Goal: Information Seeking & Learning: Learn about a topic

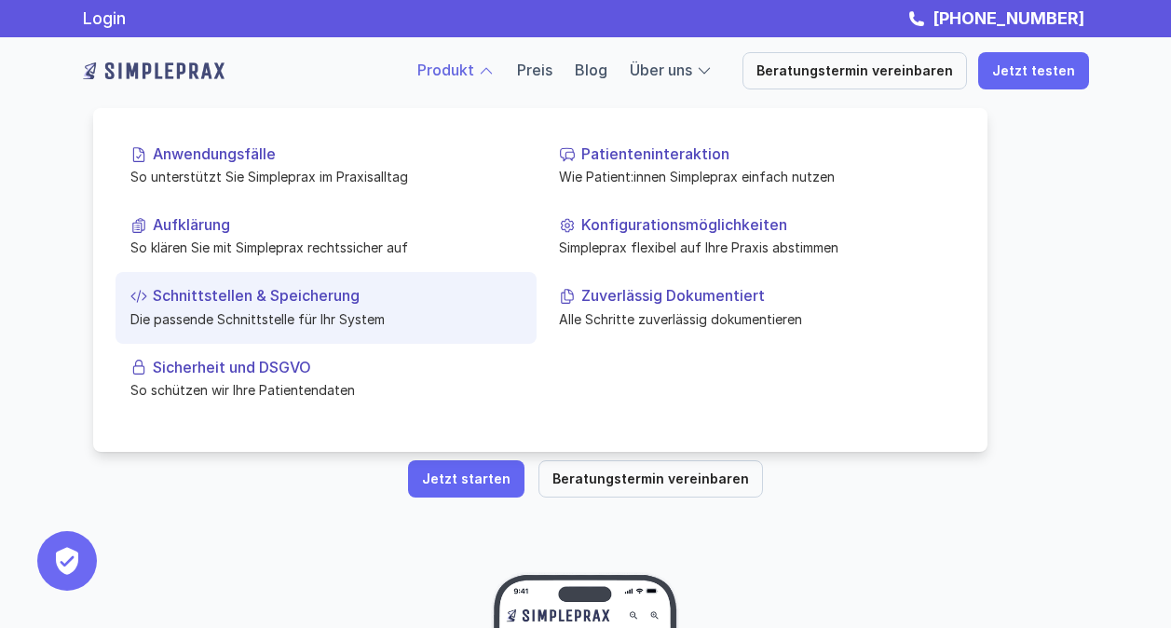
click at [266, 301] on p "Schnittstellen & Speicherung" at bounding box center [337, 296] width 369 height 18
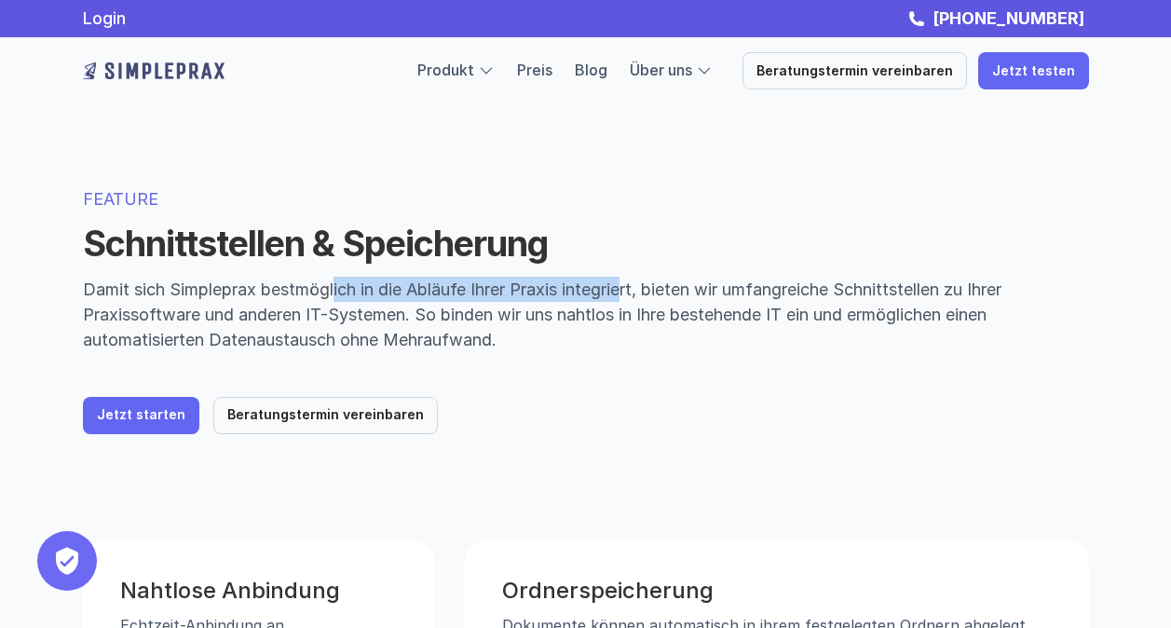
drag, startPoint x: 338, startPoint y: 291, endPoint x: 635, endPoint y: 291, distance: 297.1
click at [635, 291] on p "Damit sich Simpleprax bestmöglich in die Abläufe Ihrer Praxis integriert, biete…" at bounding box center [586, 314] width 1006 height 75
drag, startPoint x: 635, startPoint y: 291, endPoint x: 698, endPoint y: 340, distance: 79.7
click at [698, 340] on p "Damit sich Simpleprax bestmöglich in die Abläufe Ihrer Praxis integriert, biete…" at bounding box center [586, 314] width 1006 height 75
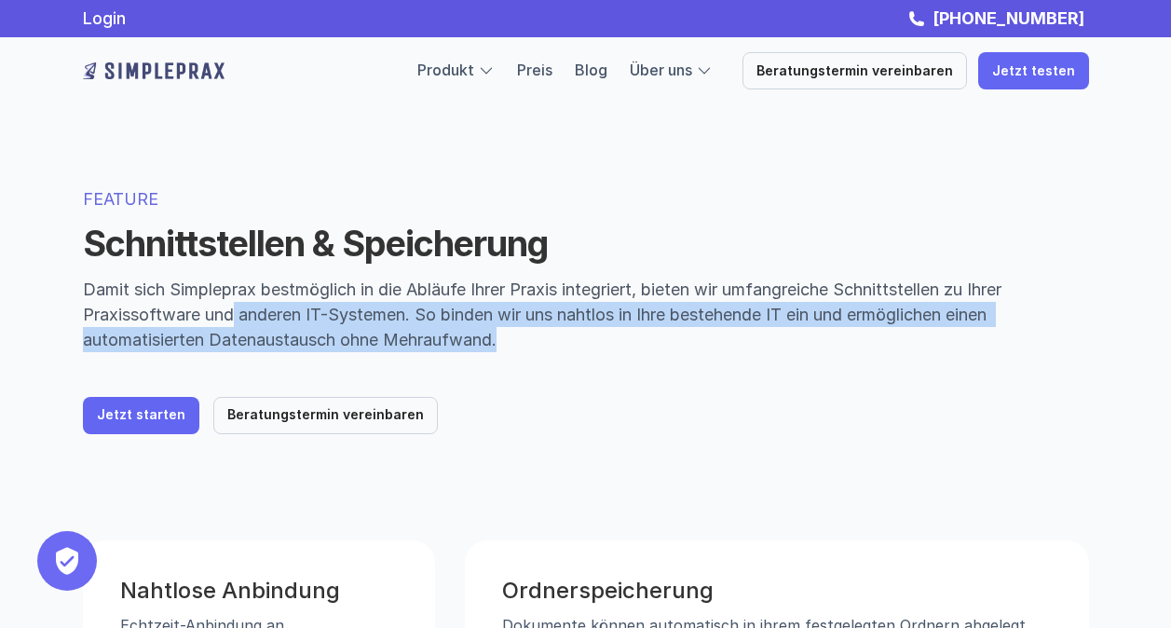
drag, startPoint x: 236, startPoint y: 323, endPoint x: 601, endPoint y: 352, distance: 366.2
click at [601, 352] on div "FEATURE Schnittstellen & Speicherung Damit sich Simpleprax bestmöglich in die A…" at bounding box center [586, 310] width 1006 height 248
drag, startPoint x: 601, startPoint y: 352, endPoint x: 668, endPoint y: 384, distance: 74.2
click at [668, 384] on div "FEATURE Schnittstellen & Speicherung Damit sich Simpleprax bestmöglich in die A…" at bounding box center [586, 310] width 1006 height 248
click at [426, 321] on p "Damit sich Simpleprax bestmöglich in die Abläufe Ihrer Praxis integriert, biete…" at bounding box center [586, 314] width 1006 height 75
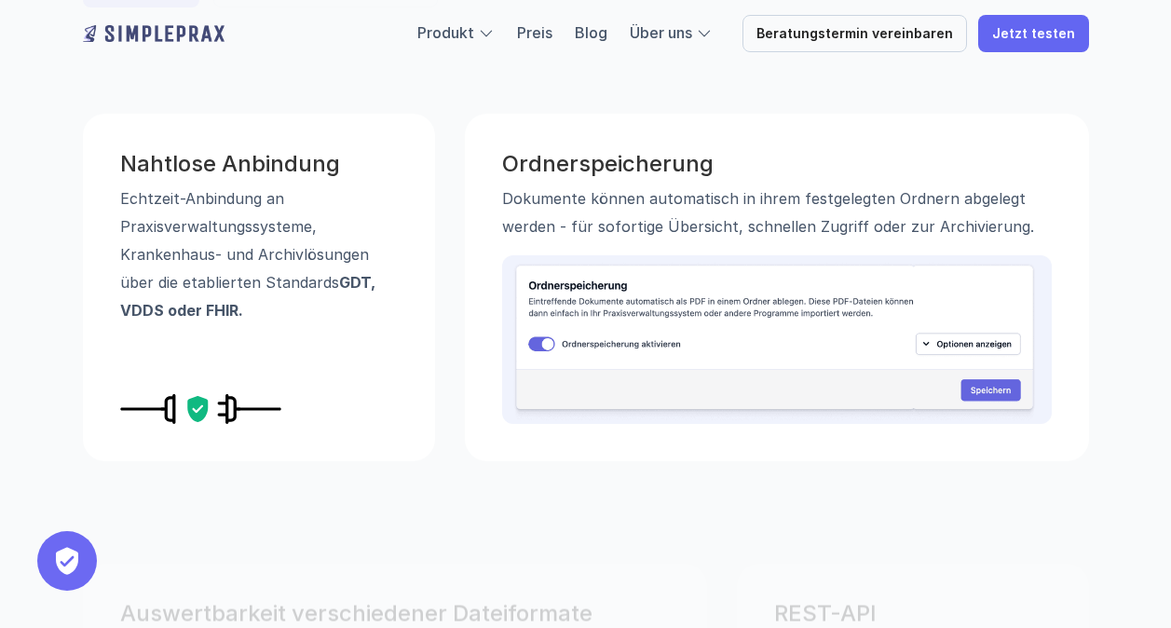
scroll to position [428, 0]
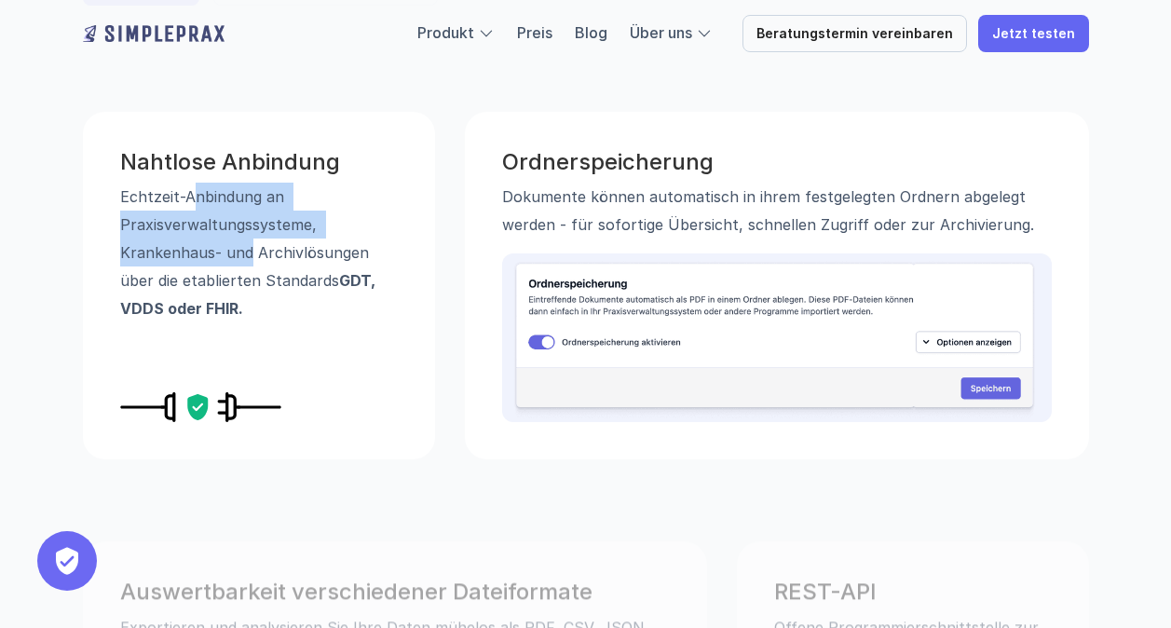
drag, startPoint x: 187, startPoint y: 204, endPoint x: 248, endPoint y: 240, distance: 70.6
click at [248, 240] on p "Echtzeit-Anbindung an Praxisverwaltungssysteme, Krankenhaus- und Archivlösungen…" at bounding box center [259, 253] width 278 height 140
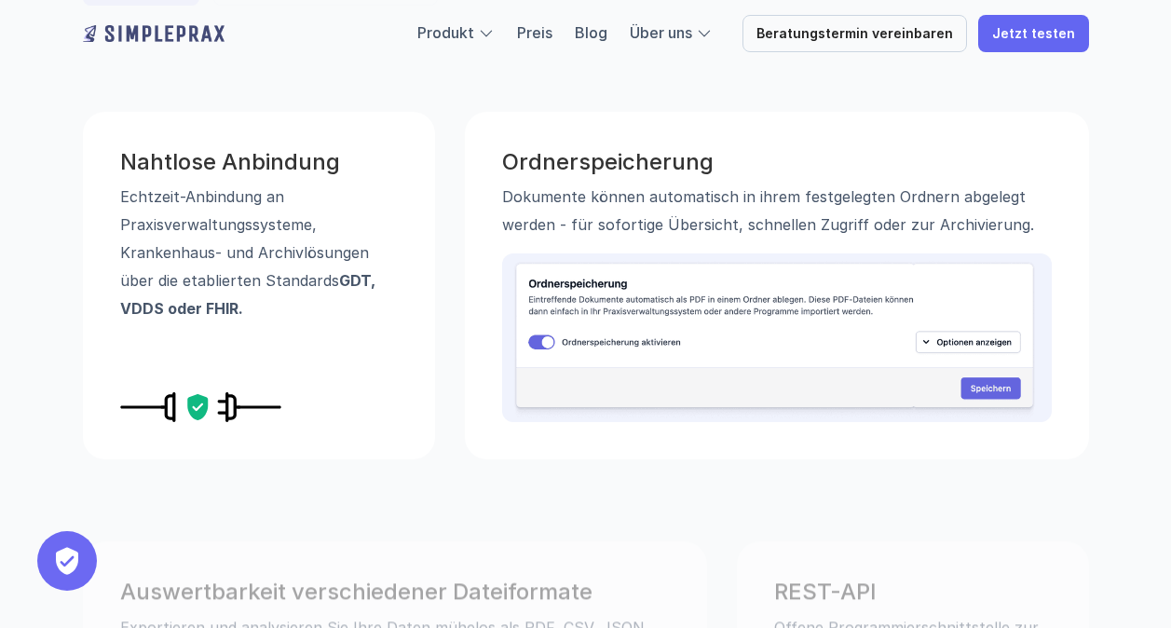
drag, startPoint x: 248, startPoint y: 240, endPoint x: 305, endPoint y: 310, distance: 90.6
click at [305, 310] on p "Echtzeit-Anbindung an Praxisverwaltungssysteme, Krankenhaus- und Archivlösungen…" at bounding box center [259, 253] width 278 height 140
drag, startPoint x: 125, startPoint y: 296, endPoint x: 209, endPoint y: 308, distance: 84.7
click at [209, 308] on p "Echtzeit-Anbindung an Praxisverwaltungssysteme, Krankenhaus- und Archivlösungen…" at bounding box center [259, 253] width 278 height 140
drag, startPoint x: 209, startPoint y: 308, endPoint x: 282, endPoint y: 346, distance: 82.9
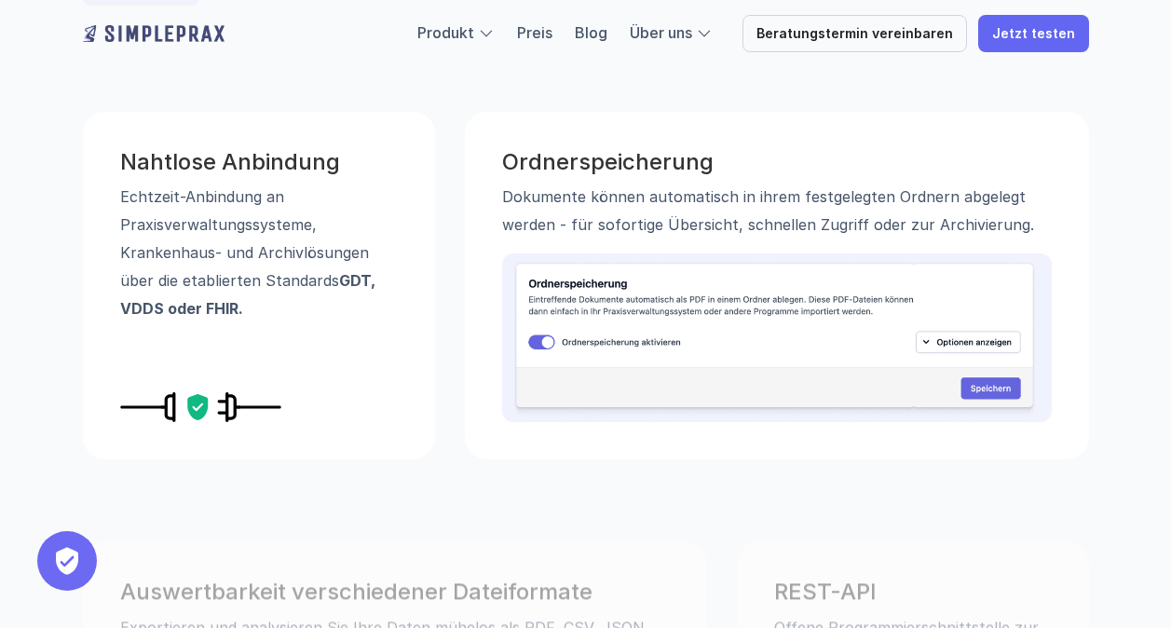
click at [282, 346] on div "Nahtlose Anbindung Echtzeit-Anbindung an Praxisverwaltungssysteme, Krankenhaus-…" at bounding box center [259, 285] width 352 height 347
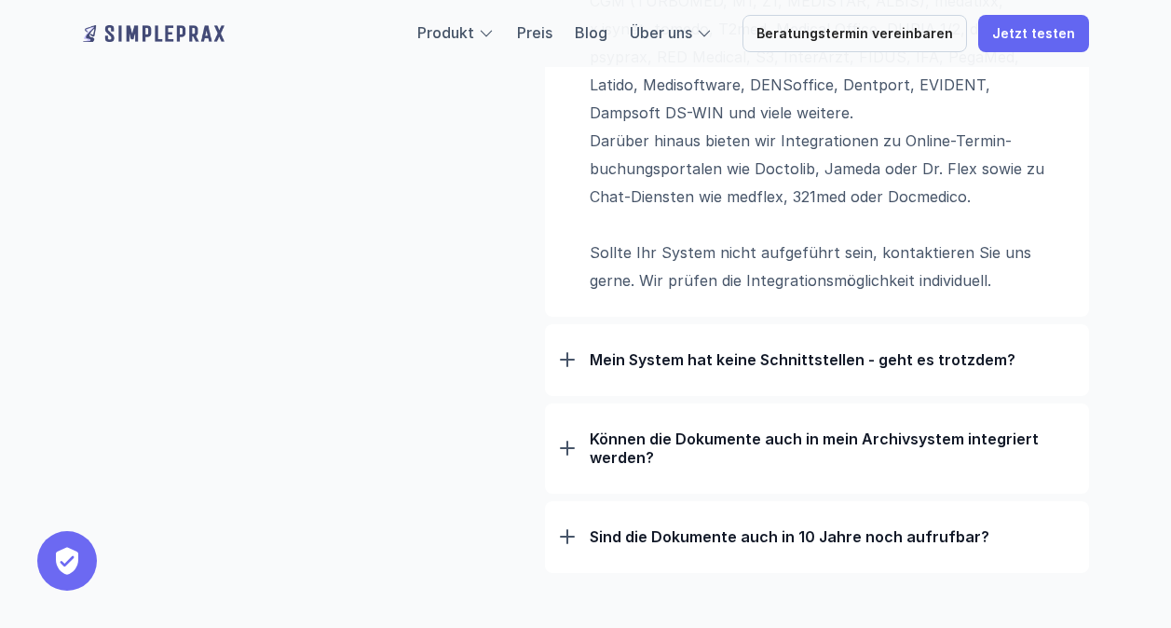
scroll to position [1644, 0]
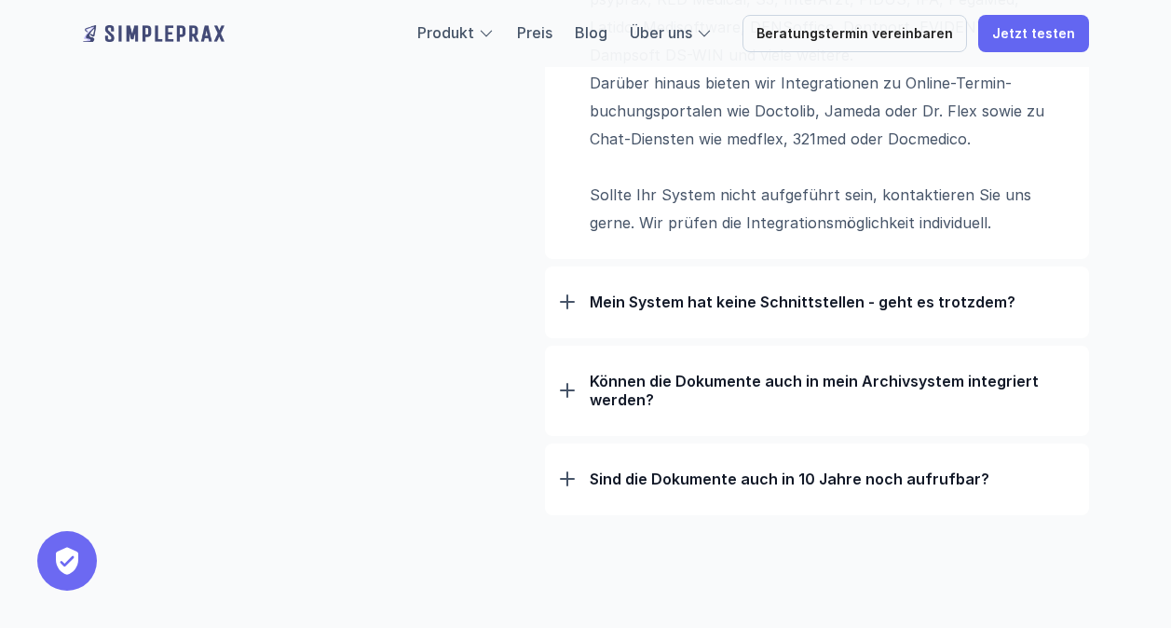
click at [578, 293] on div "Mein System hat keine Schnittstellen - geht es trotzdem?" at bounding box center [817, 302] width 514 height 48
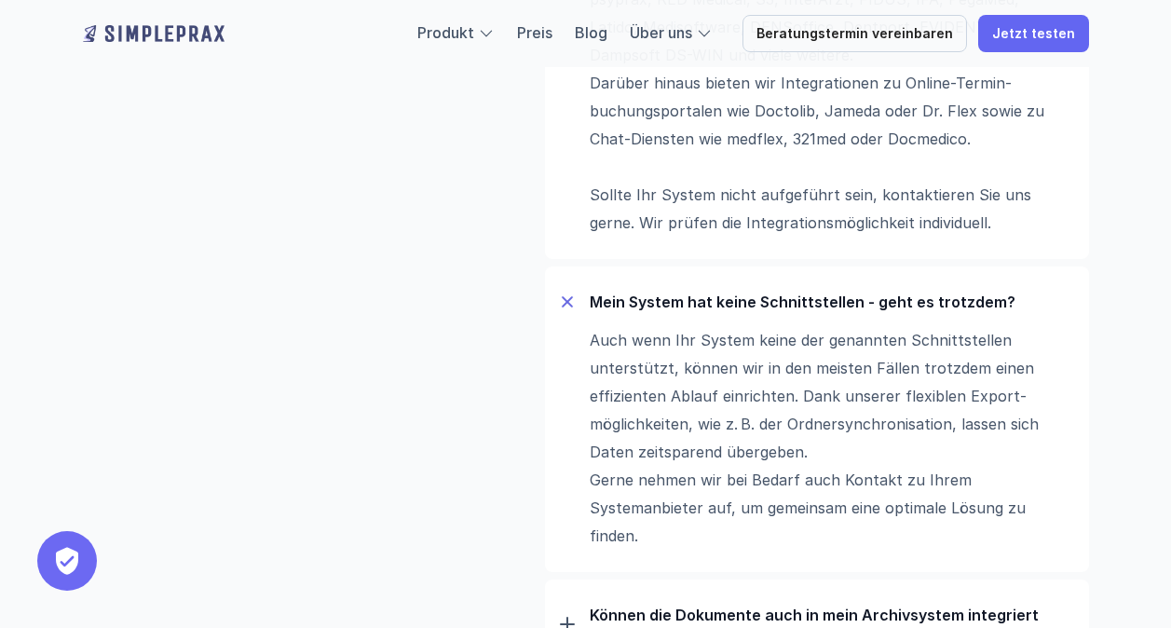
click at [578, 293] on div "Mein System hat keine Schnittstellen - geht es trotzdem?" at bounding box center [817, 302] width 514 height 48
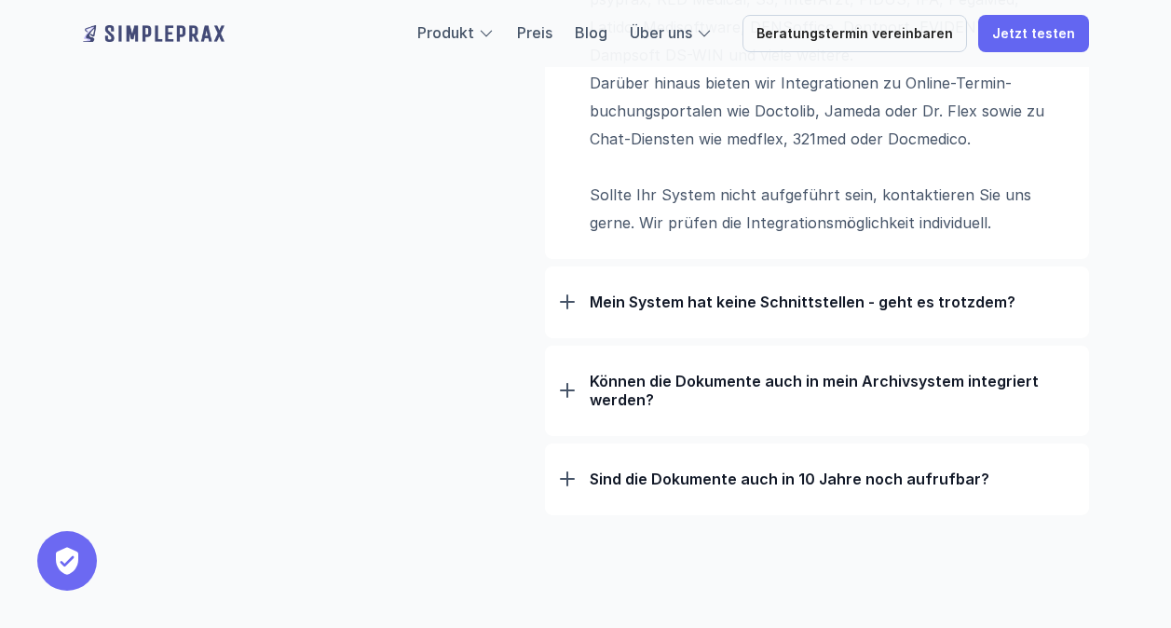
click at [578, 293] on div "Mein System hat keine Schnittstellen - geht es trotzdem?" at bounding box center [817, 302] width 514 height 48
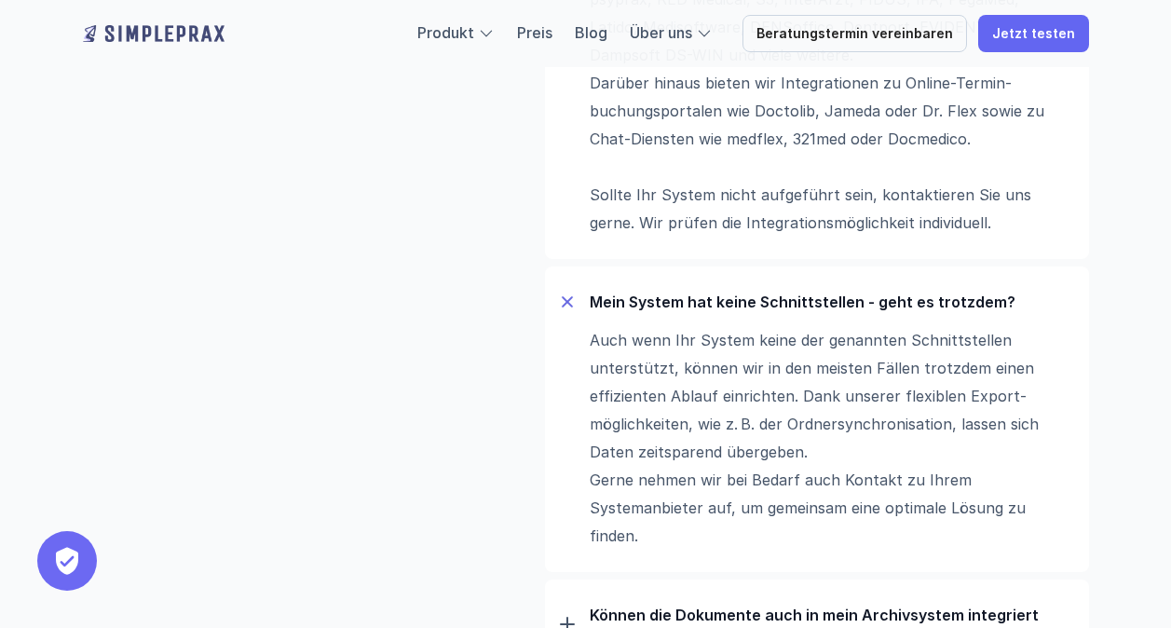
click at [565, 296] on div at bounding box center [566, 301] width 21 height 21
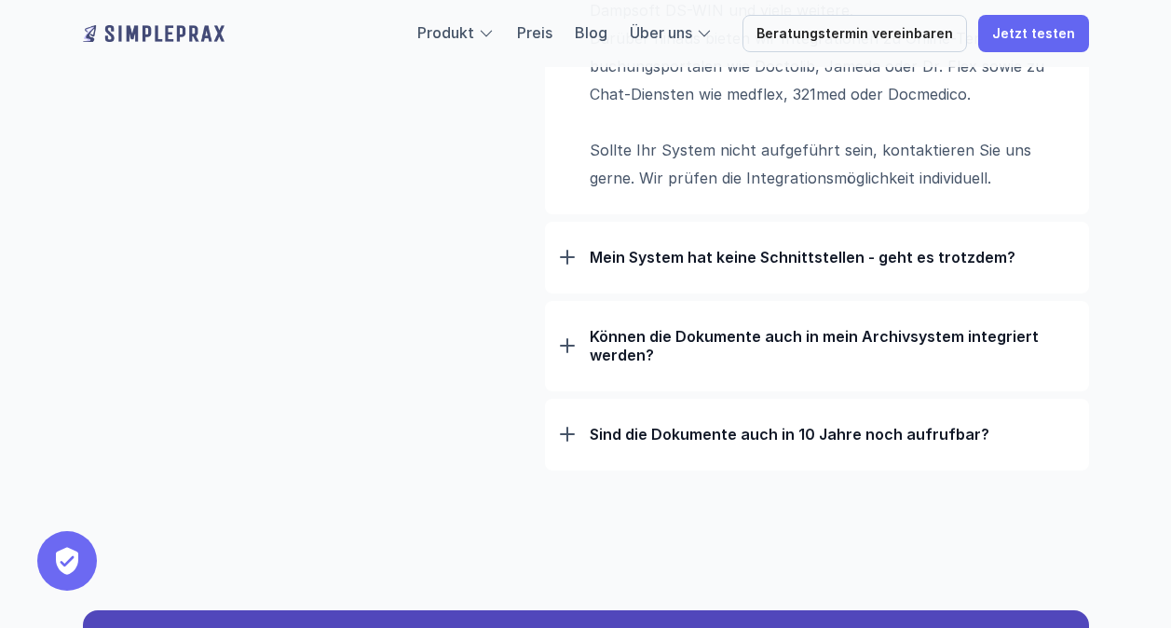
scroll to position [1696, 0]
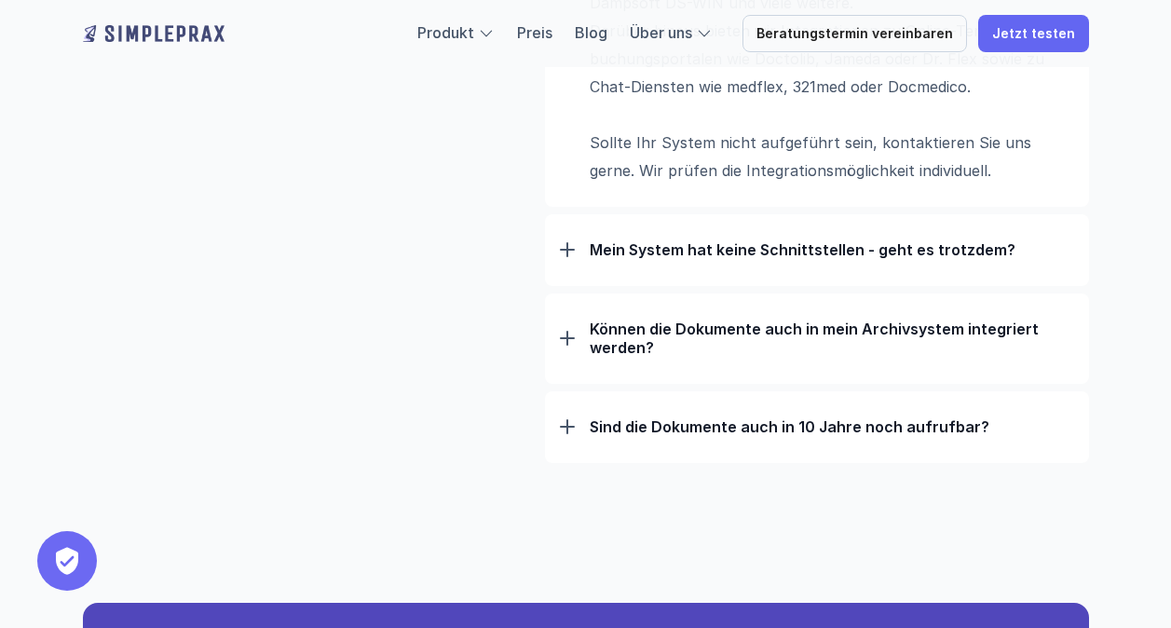
click at [581, 427] on div "Sind die Dokumente auch in 10 Jahre noch aufrufbar?" at bounding box center [817, 426] width 514 height 48
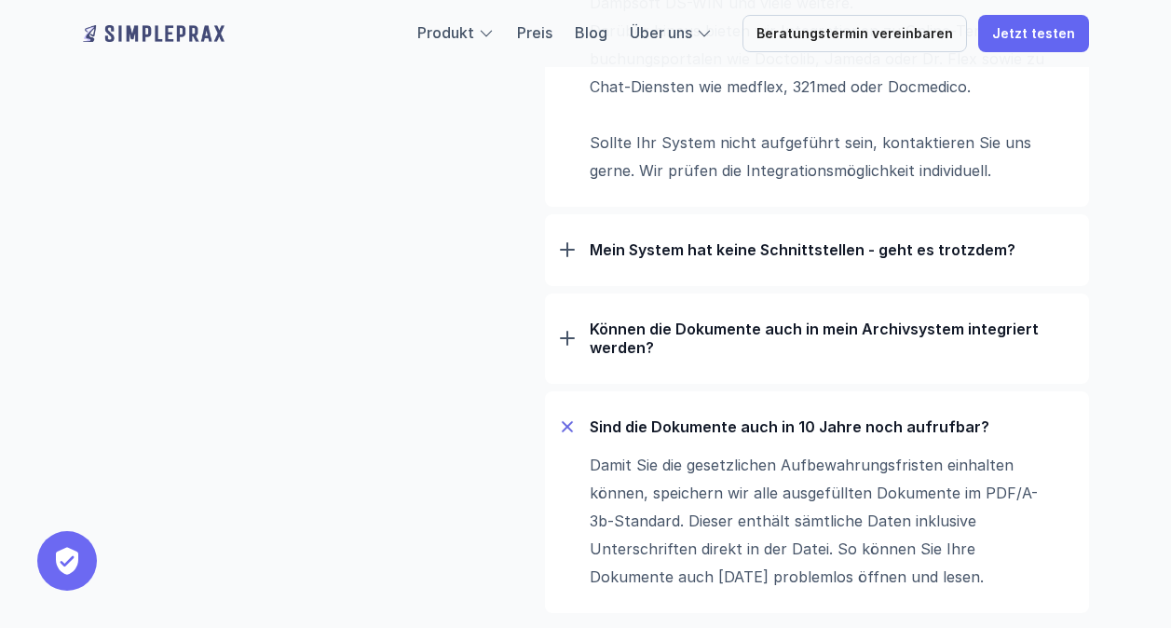
click at [581, 427] on div "Sind die Dokumente auch in 10 Jahre noch aufrufbar?" at bounding box center [817, 426] width 514 height 48
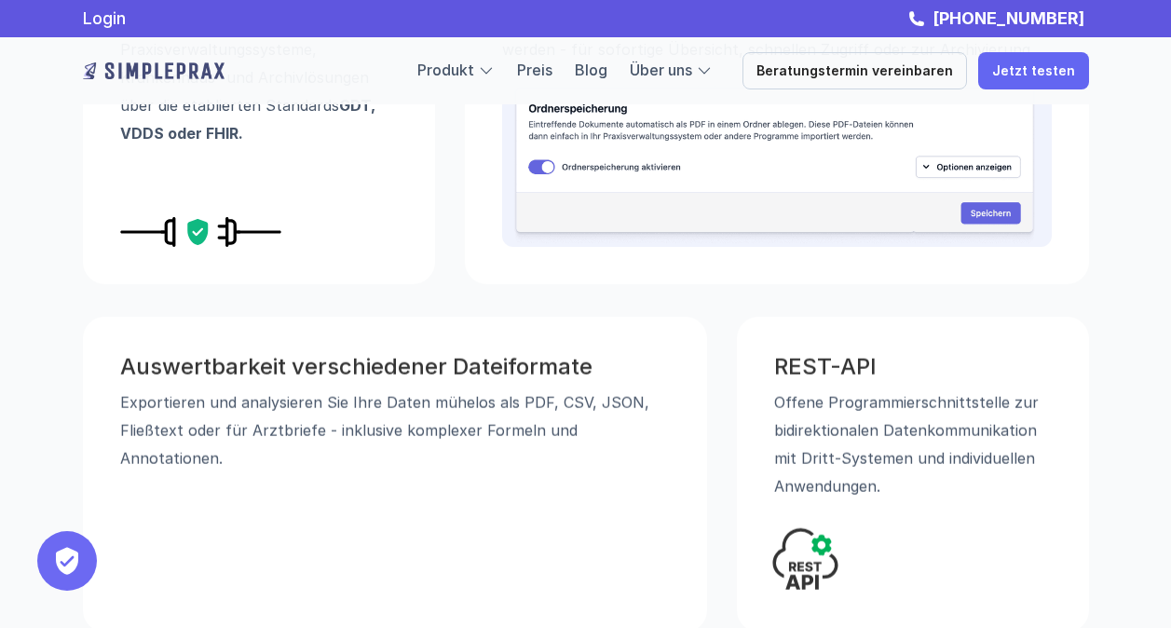
scroll to position [603, 0]
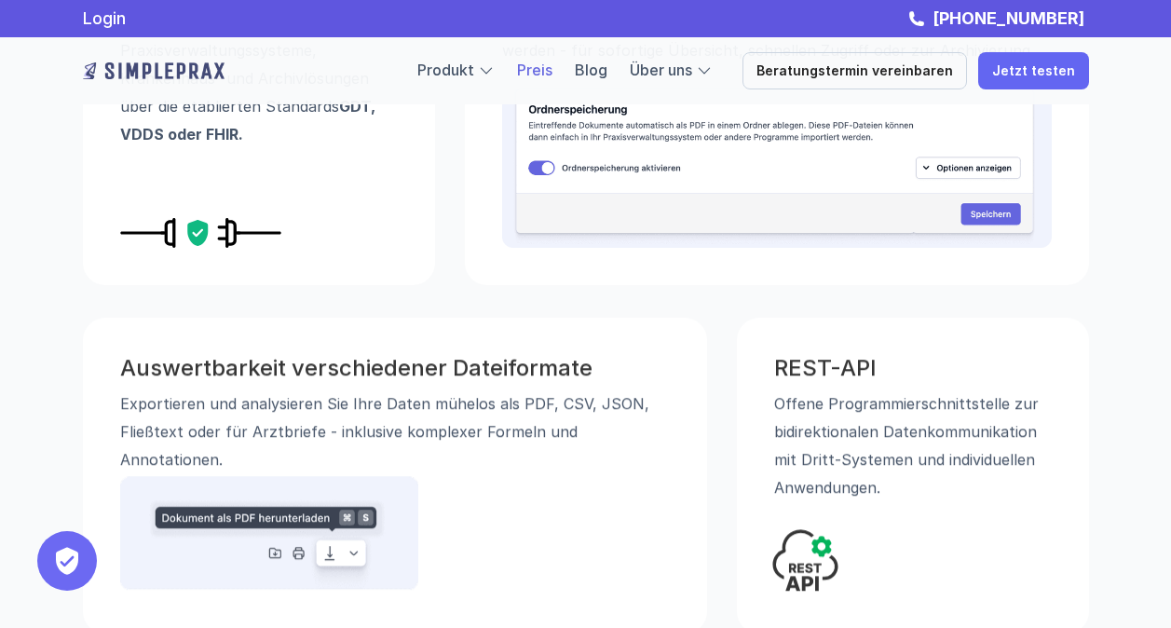
click at [552, 69] on link "Preis" at bounding box center [534, 70] width 35 height 19
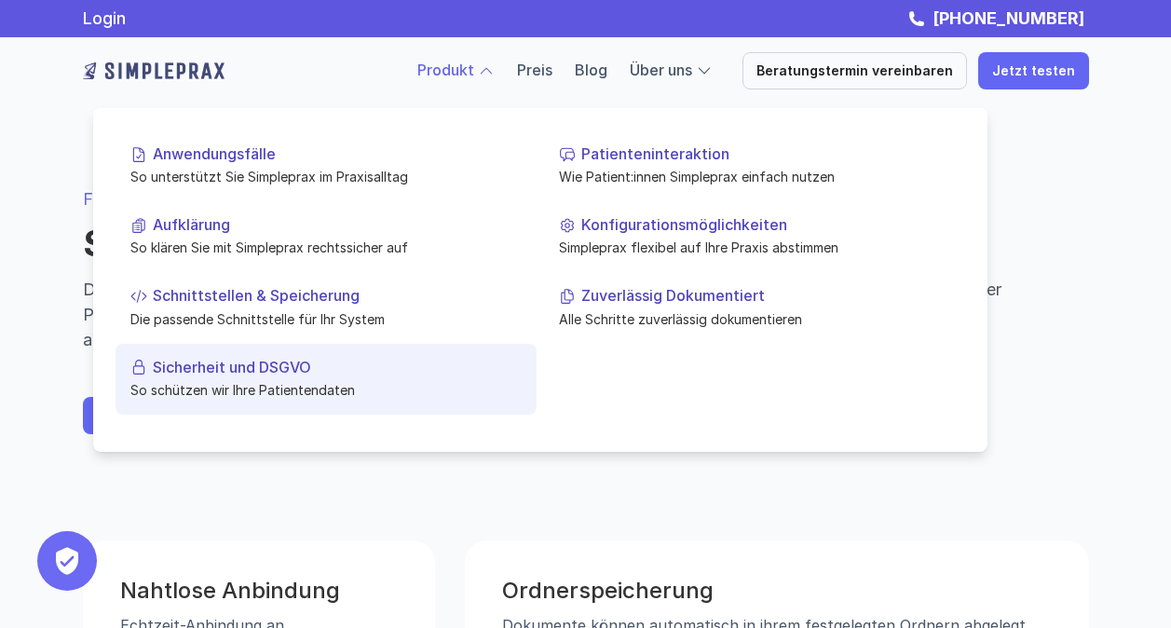
click at [193, 393] on p "So schützen wir Ihre Patientendaten" at bounding box center [325, 390] width 391 height 20
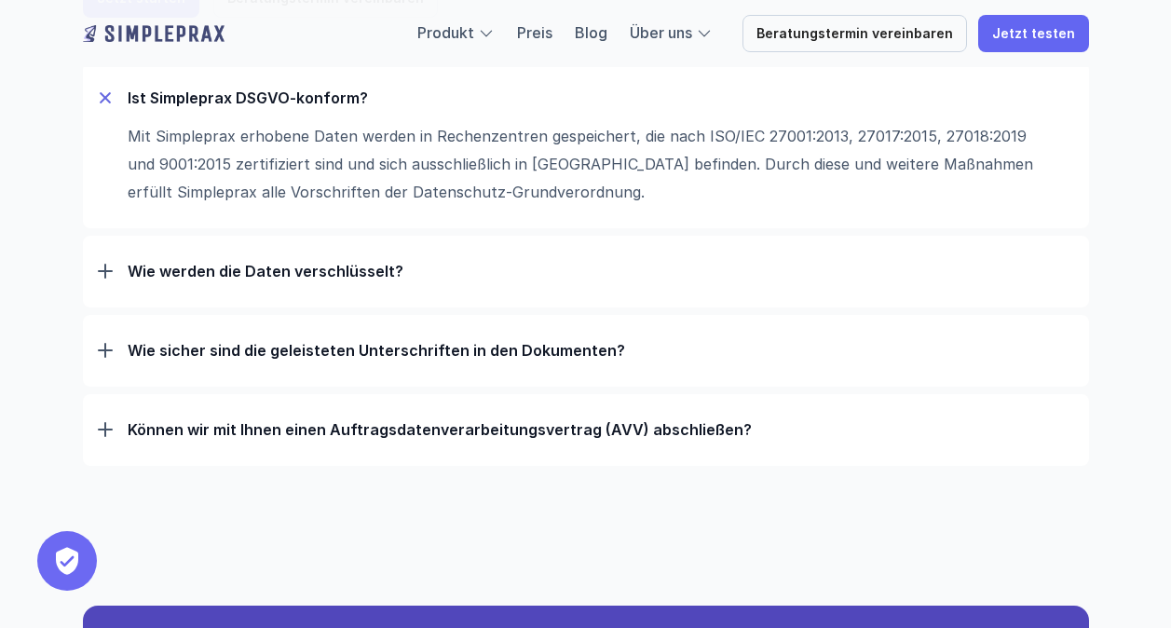
scroll to position [355, 0]
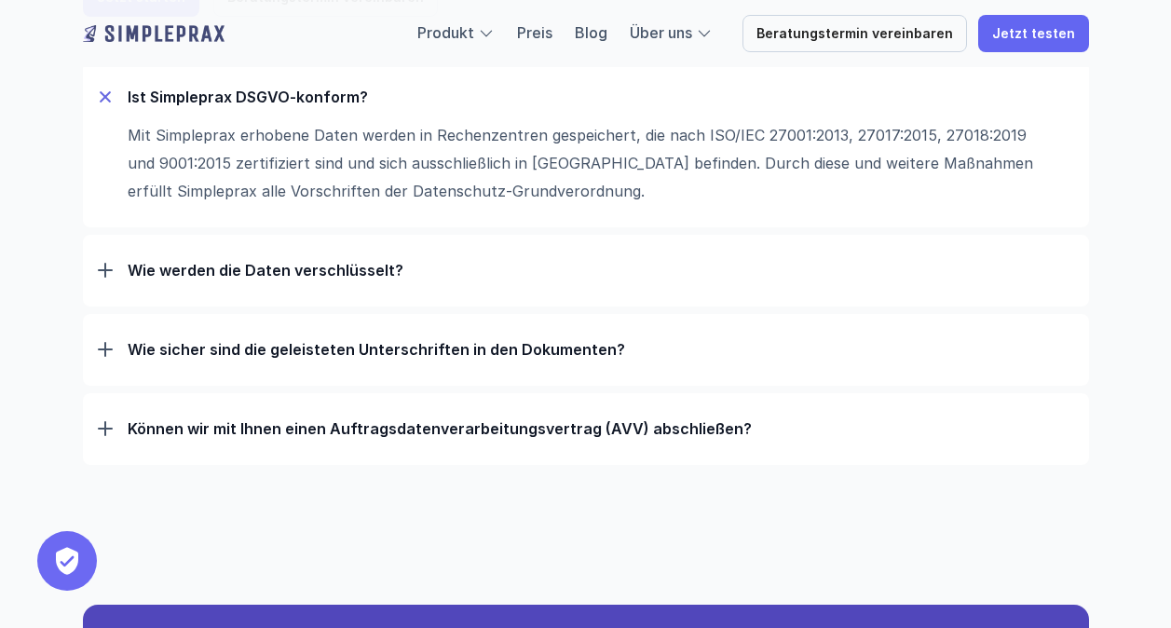
click at [460, 257] on div "Wie werden die Daten verschlüsselt?" at bounding box center [586, 270] width 976 height 48
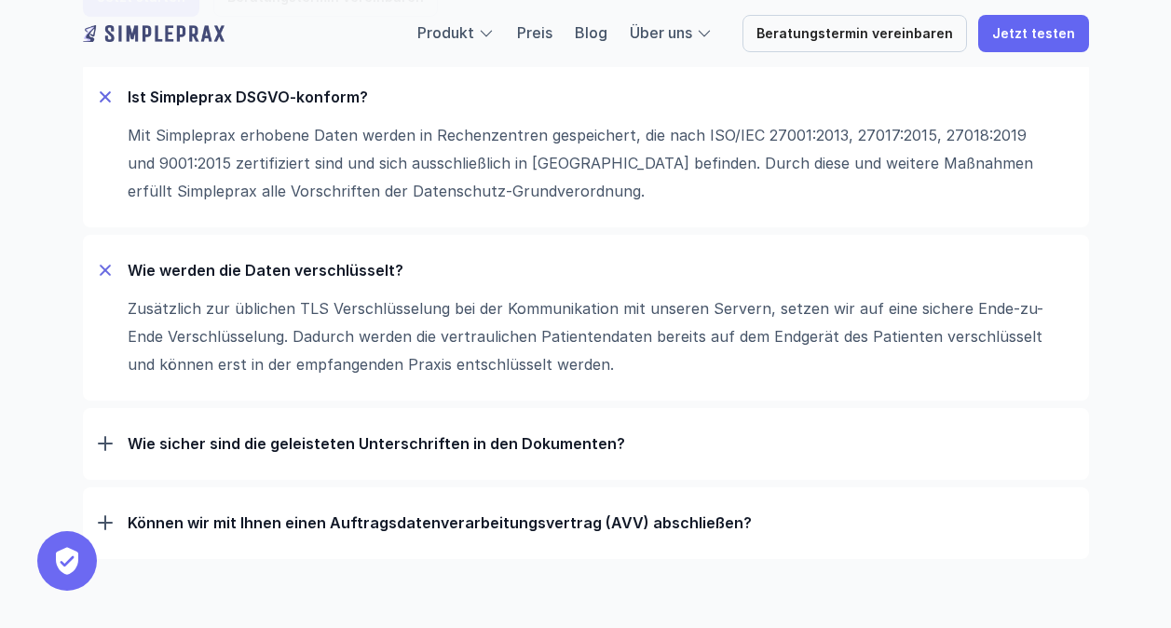
click at [459, 257] on div "Wie werden die Daten verschlüsselt?" at bounding box center [586, 270] width 976 height 48
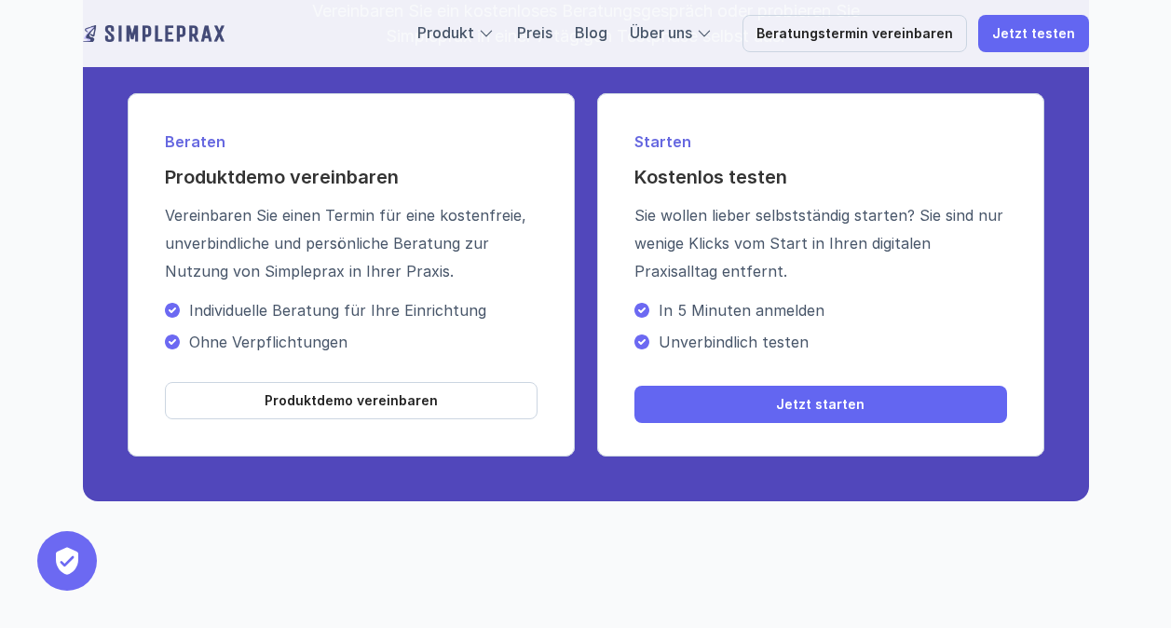
scroll to position [1055, 0]
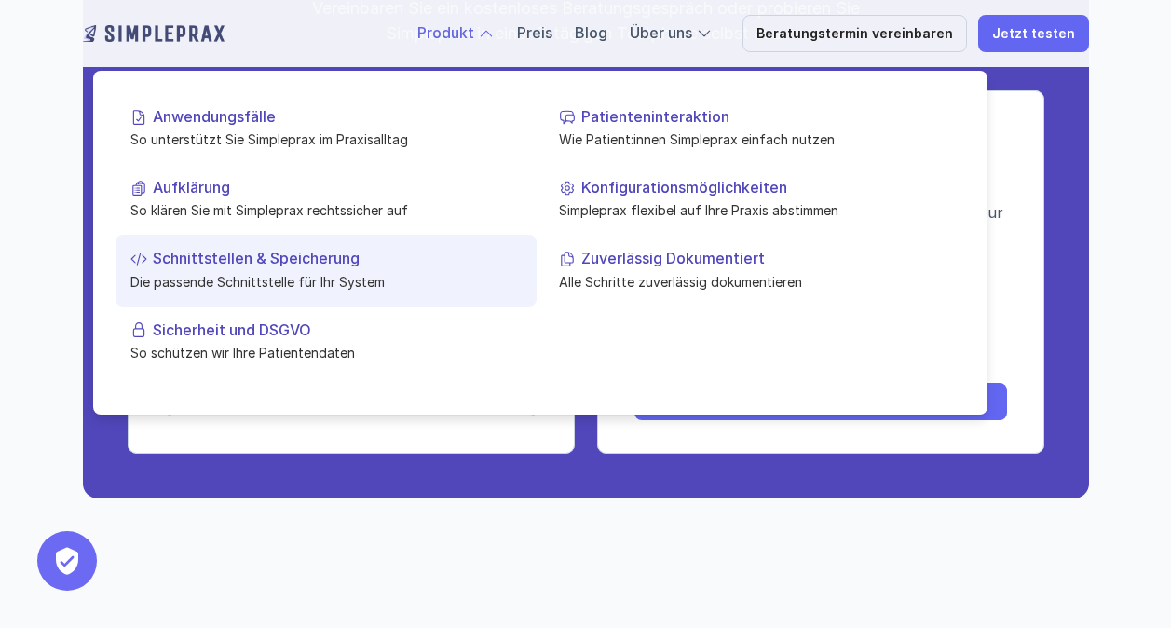
click at [377, 277] on p "Die passende Schnittstelle für Ihr System" at bounding box center [325, 281] width 391 height 20
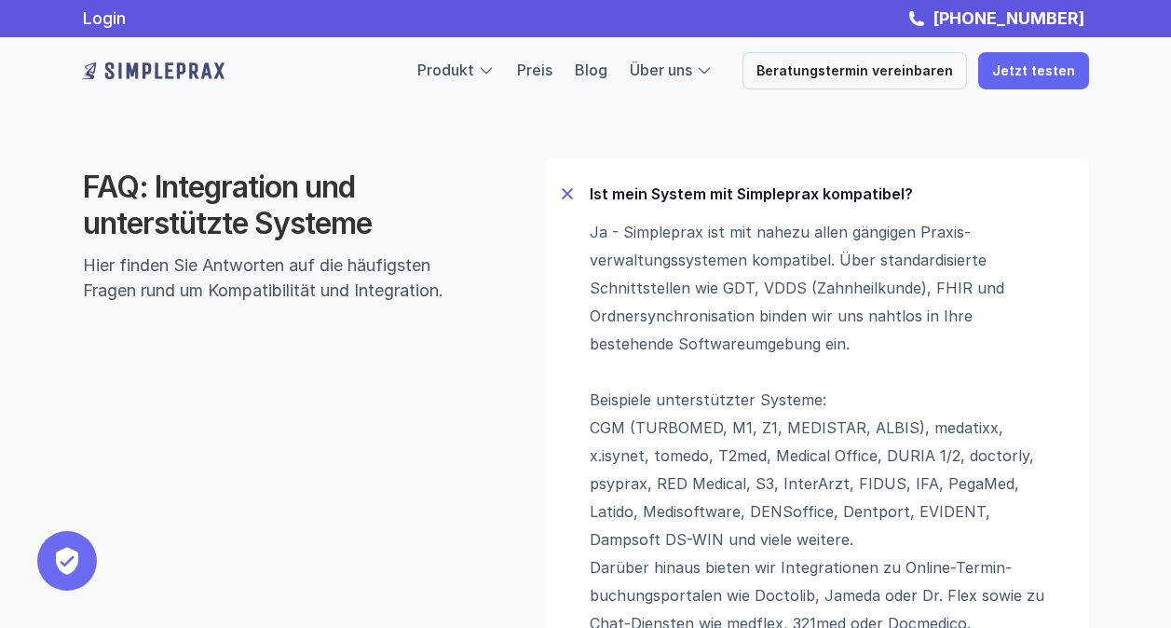
scroll to position [1159, 0]
click at [568, 197] on div at bounding box center [567, 195] width 12 height 12
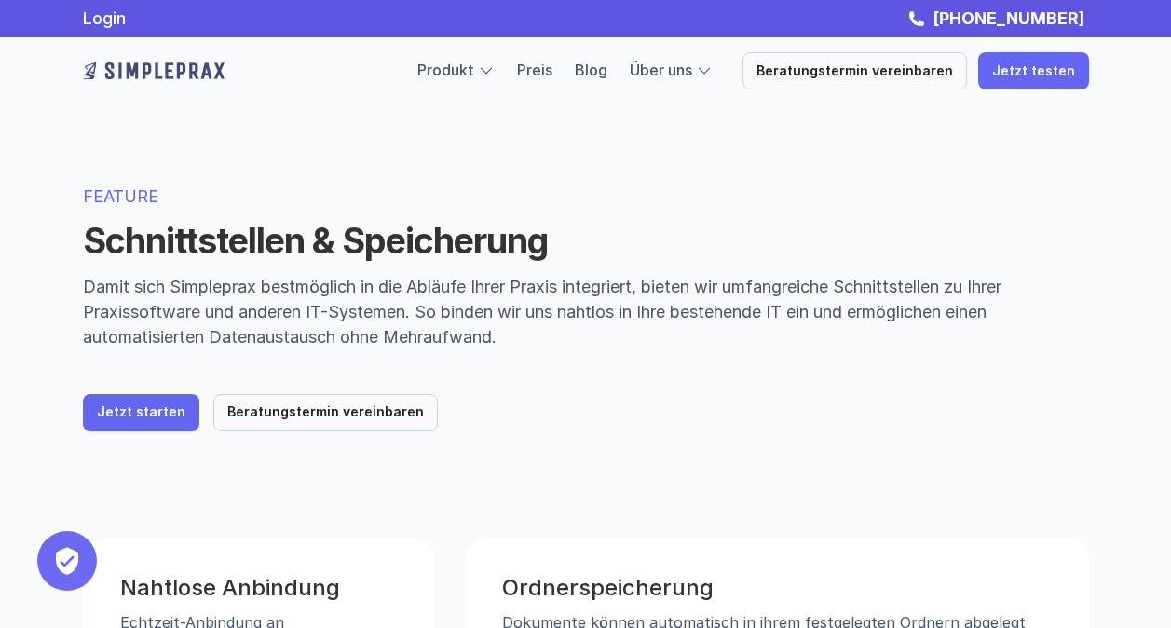
scroll to position [0, 0]
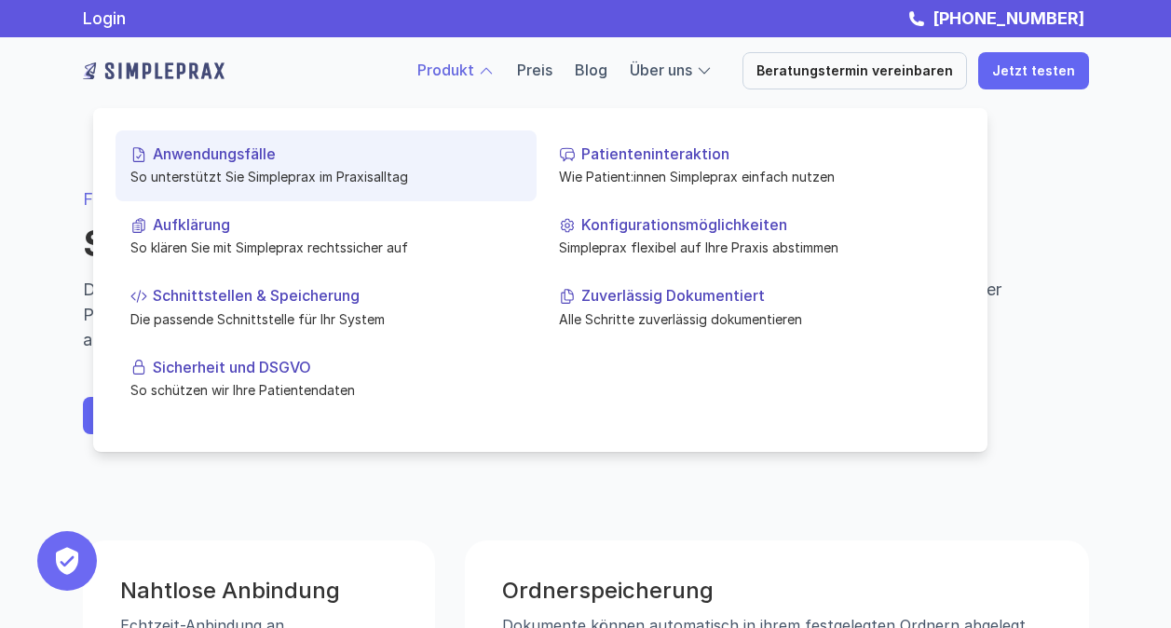
click at [351, 163] on link "Anwendungsfälle So unterstützt Sie Simpleprax im Praxisalltag" at bounding box center [325, 165] width 421 height 71
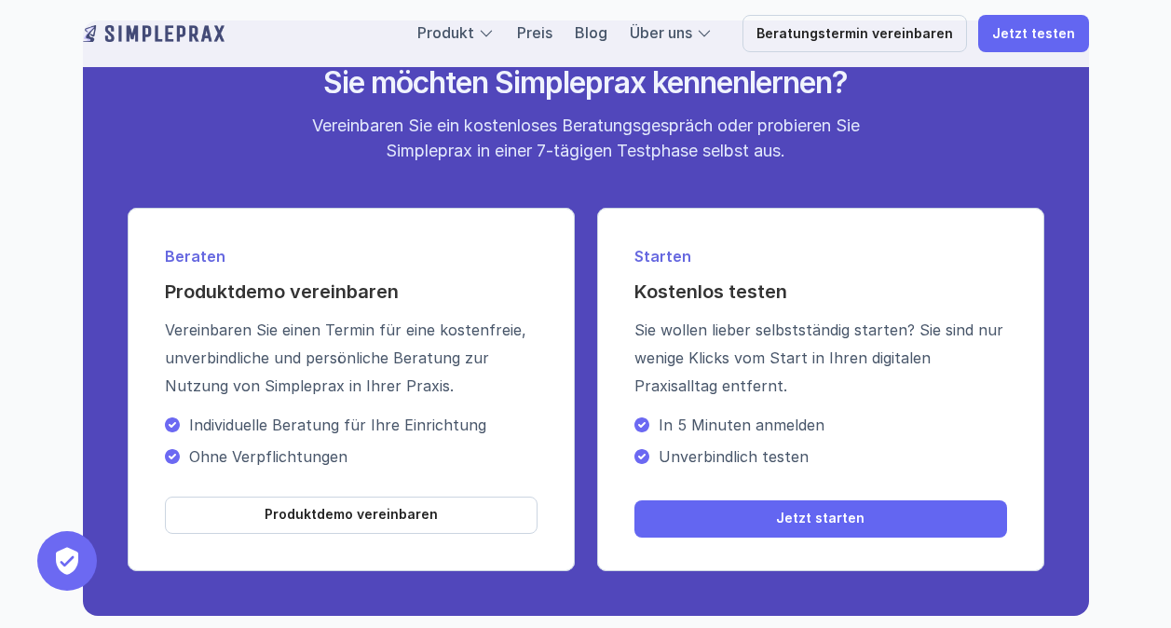
scroll to position [2769, 0]
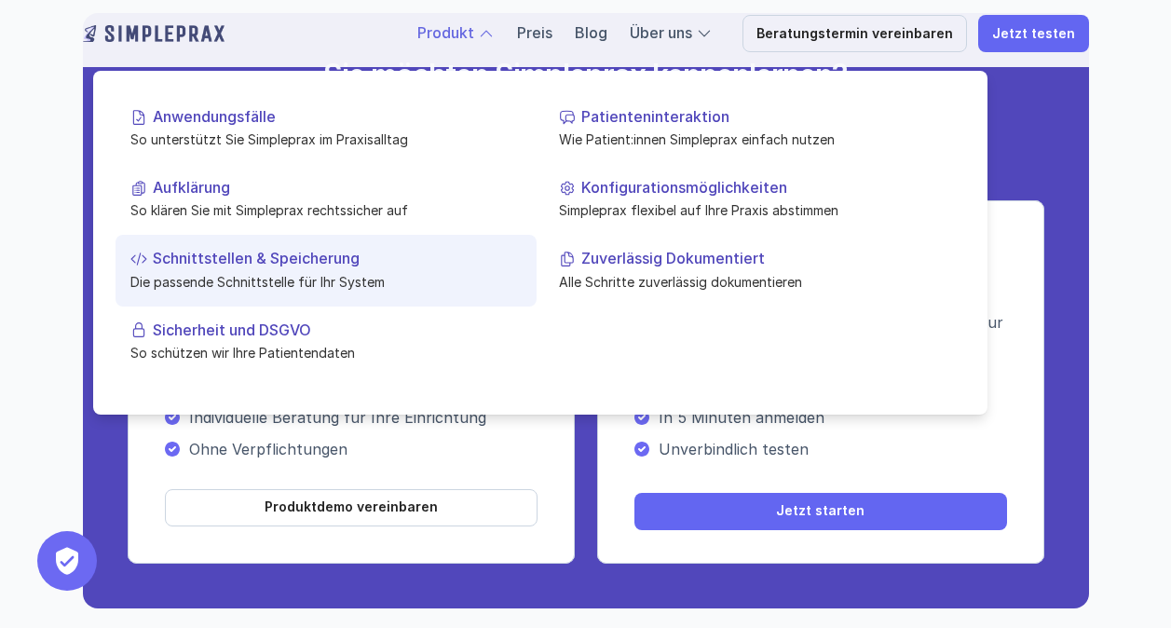
click at [280, 269] on link "Schnittstellen & Speicherung Die passende Schnittstelle für Ihr System" at bounding box center [325, 270] width 421 height 71
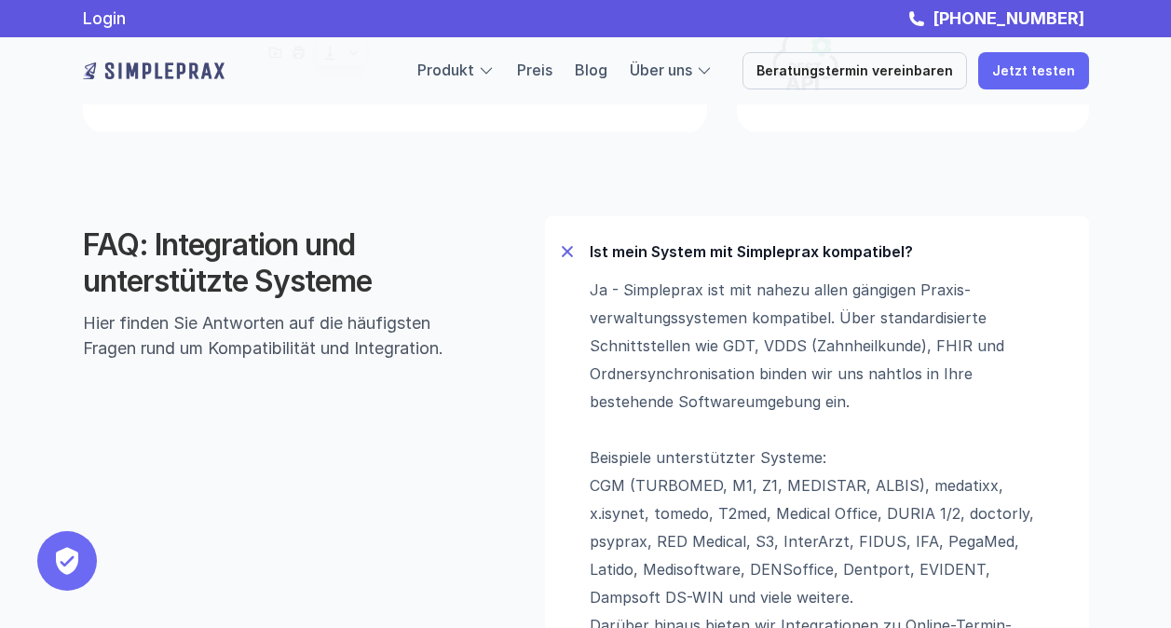
scroll to position [1100, 0]
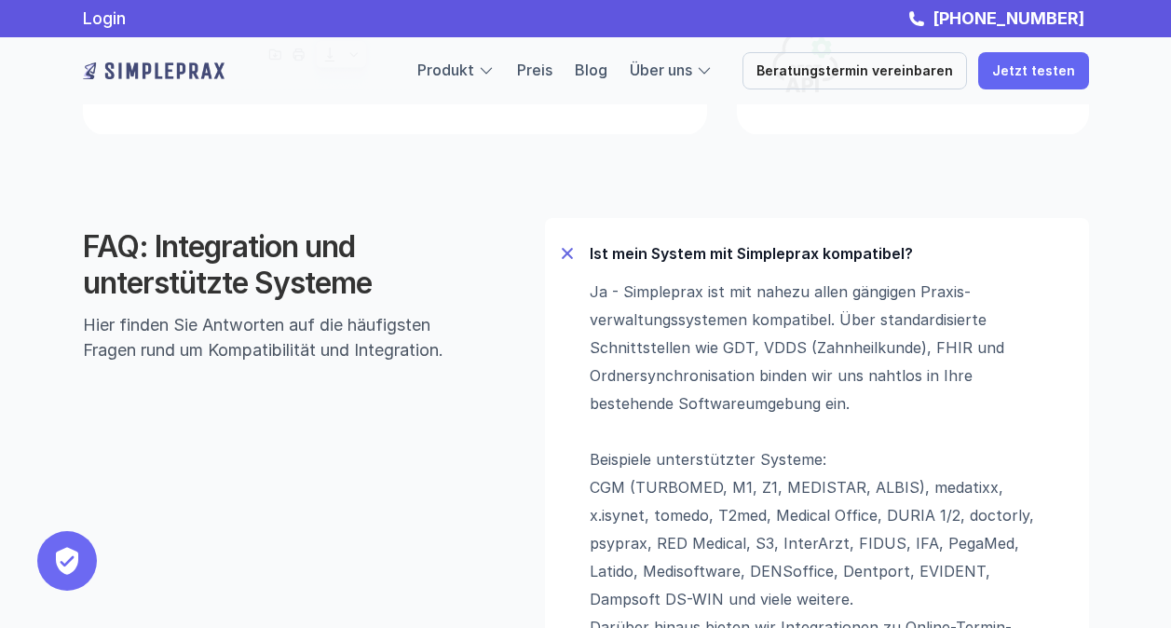
drag, startPoint x: 589, startPoint y: 319, endPoint x: 656, endPoint y: 335, distance: 68.9
click at [656, 335] on div "Ja - Simpleprax ist mit nahezu allen gängigen Praxis­verwaltungs­systemen kompa…" at bounding box center [817, 529] width 514 height 503
click at [683, 394] on p "Ja - Simpleprax ist mit nahezu allen gängigen Praxis­verwaltungs­systemen kompa…" at bounding box center [823, 529] width 466 height 503
click at [664, 404] on p "Ja - Simpleprax ist mit nahezu allen gängigen Praxis­verwaltungs­systemen kompa…" at bounding box center [823, 529] width 466 height 503
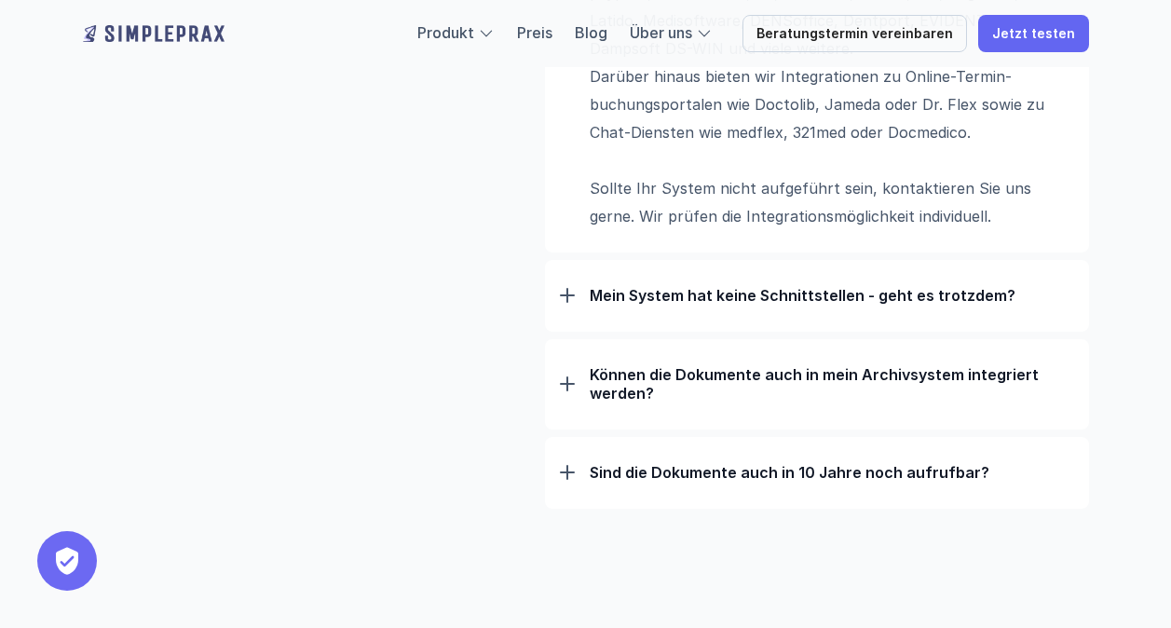
scroll to position [1661, 0]
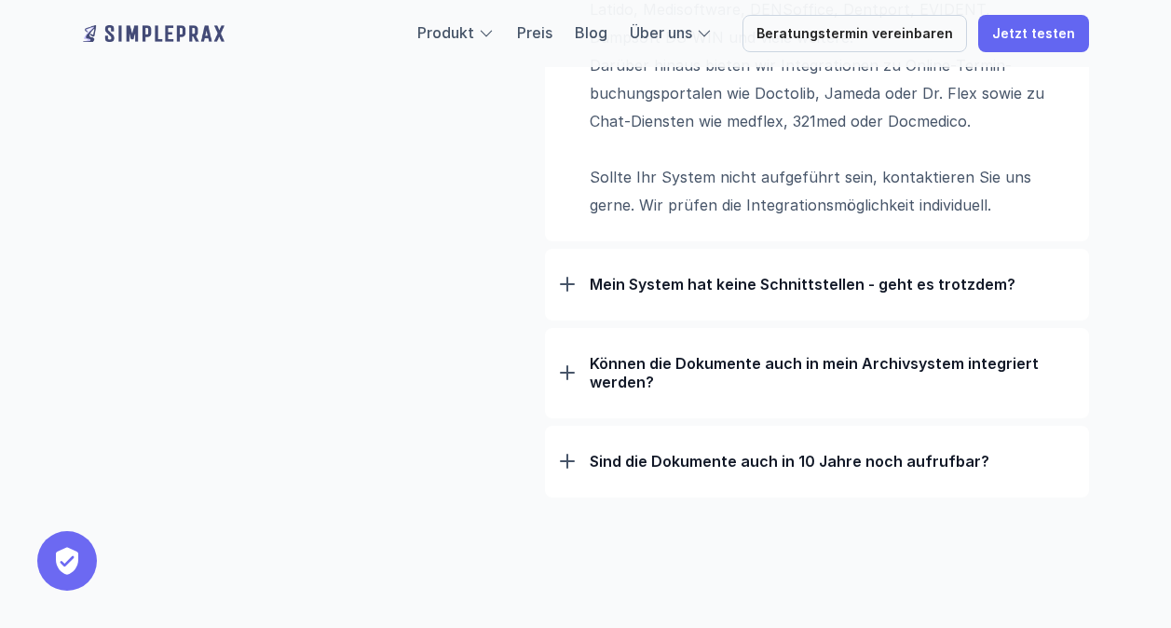
click at [767, 454] on p "Sind die Dokumente auch in 10 Jahre noch aufrufbar?" at bounding box center [832, 461] width 484 height 19
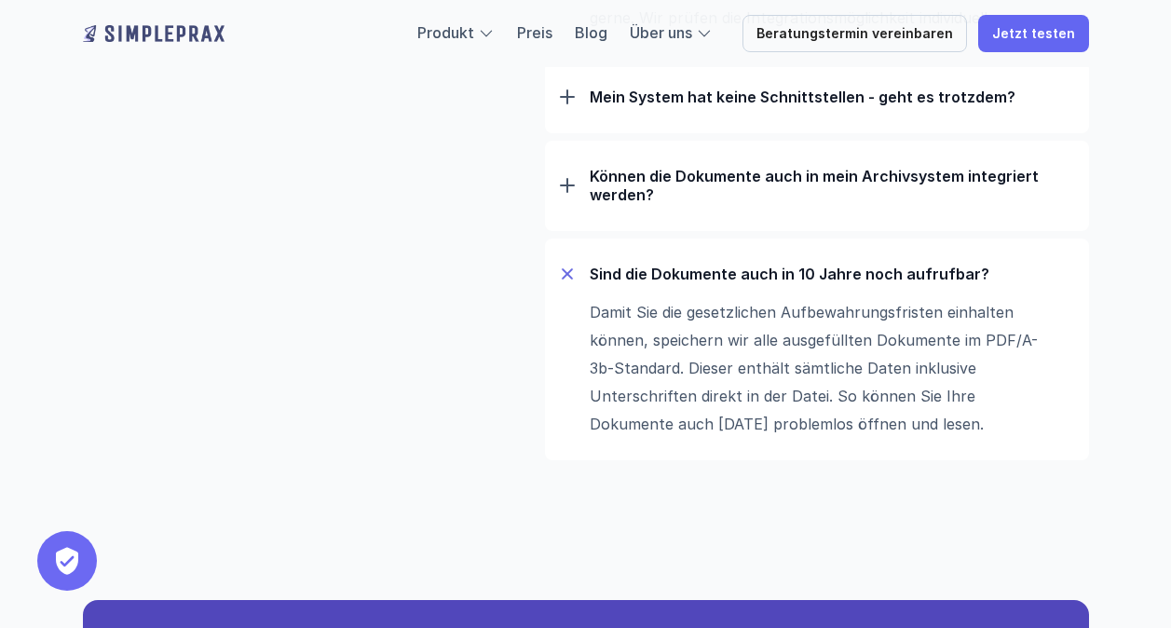
scroll to position [1850, 0]
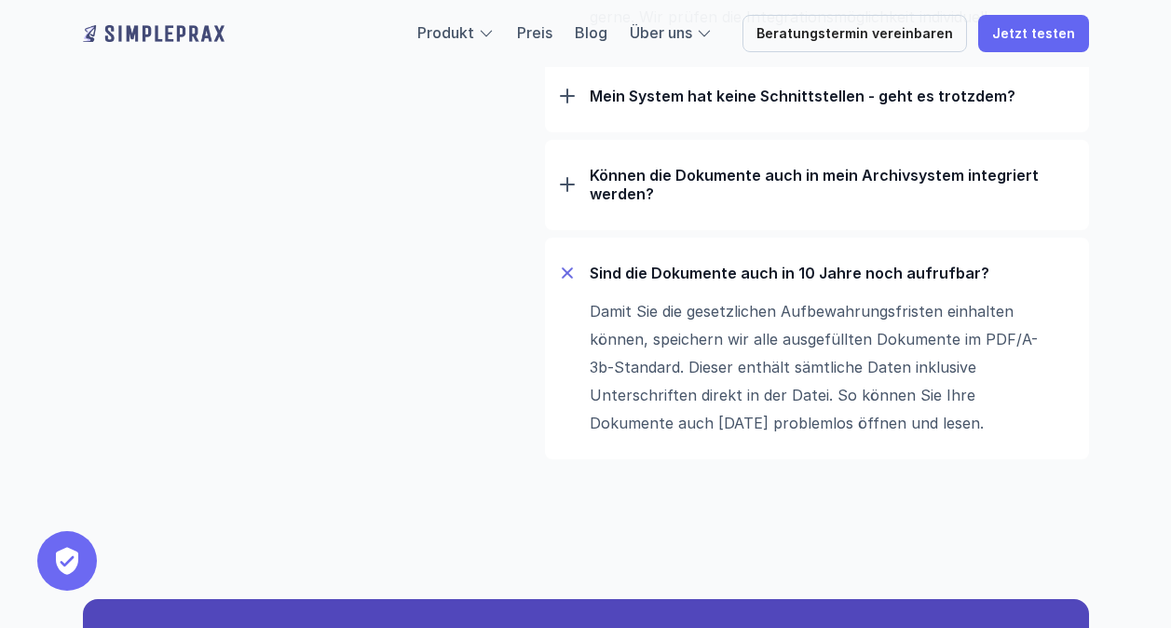
click at [712, 278] on p "Sind die Dokumente auch in 10 Jahre noch aufrufbar?" at bounding box center [832, 273] width 484 height 19
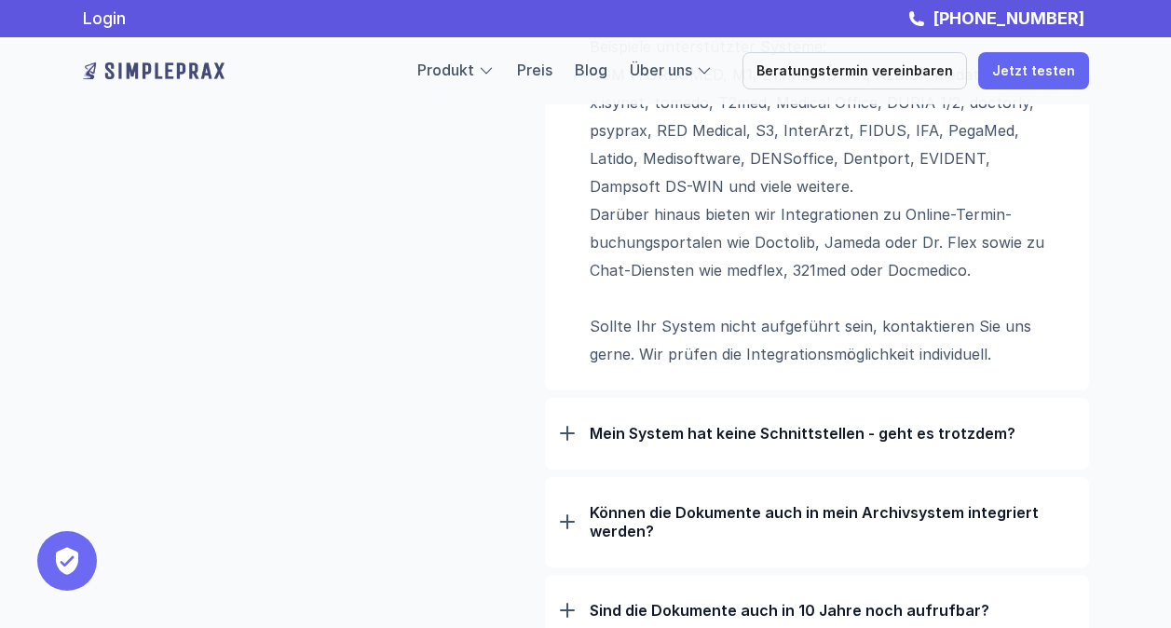
scroll to position [1512, 0]
click at [688, 433] on p "Mein System hat keine Schnittstellen - geht es trotzdem?" at bounding box center [832, 434] width 484 height 19
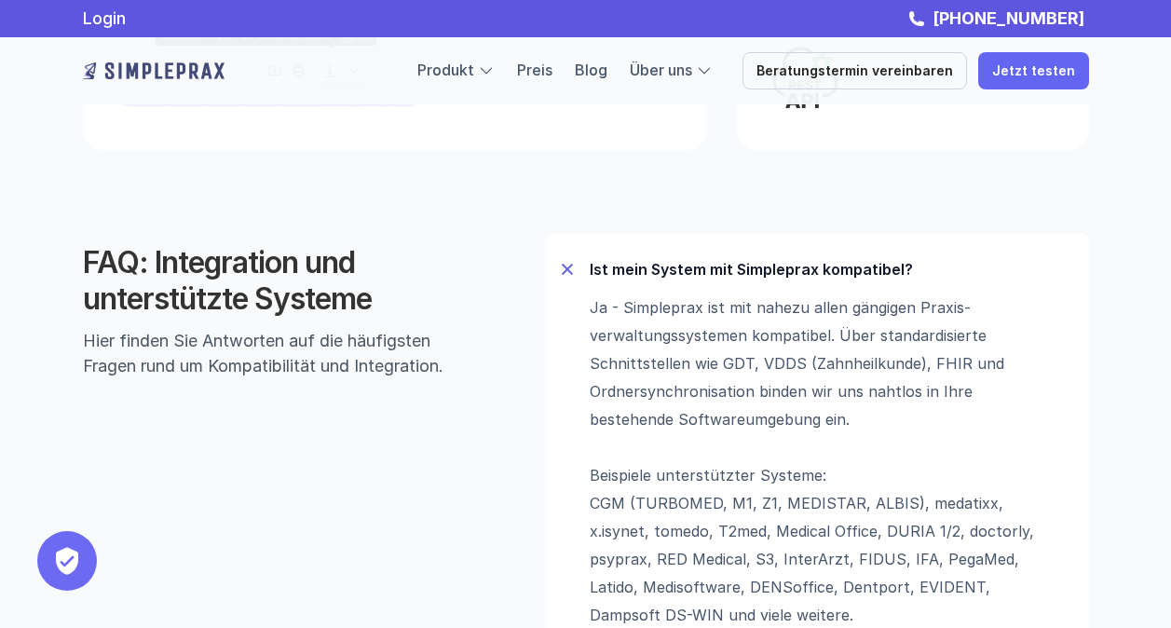
scroll to position [1083, 0]
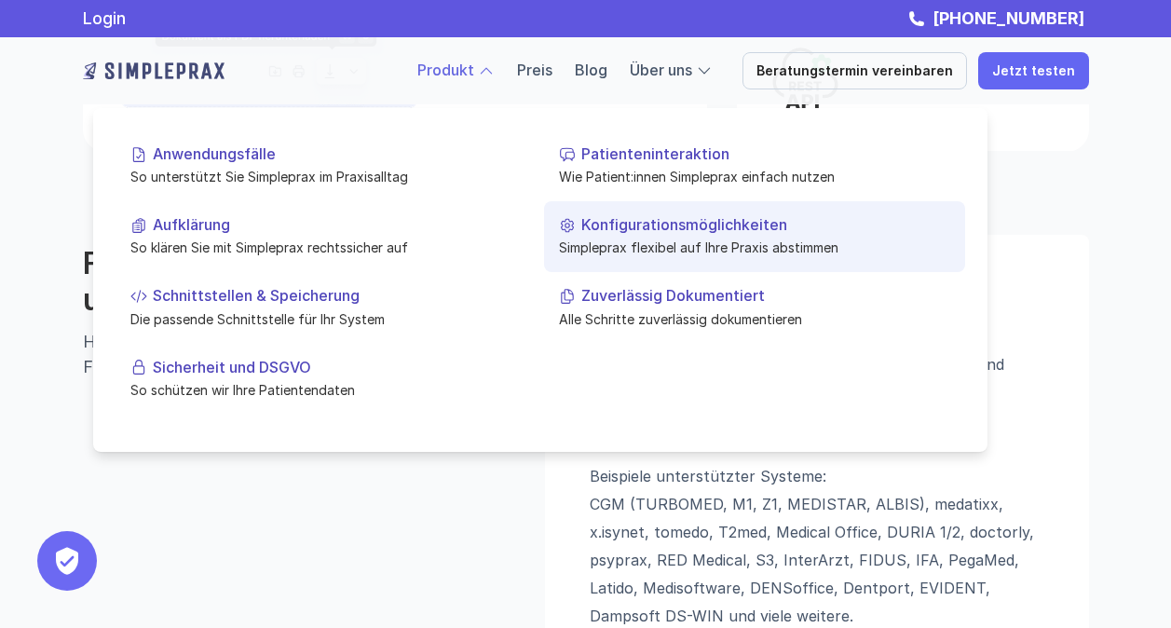
click at [652, 247] on p "Simpleprax flexibel auf Ihre Praxis abstimmen" at bounding box center [754, 247] width 391 height 20
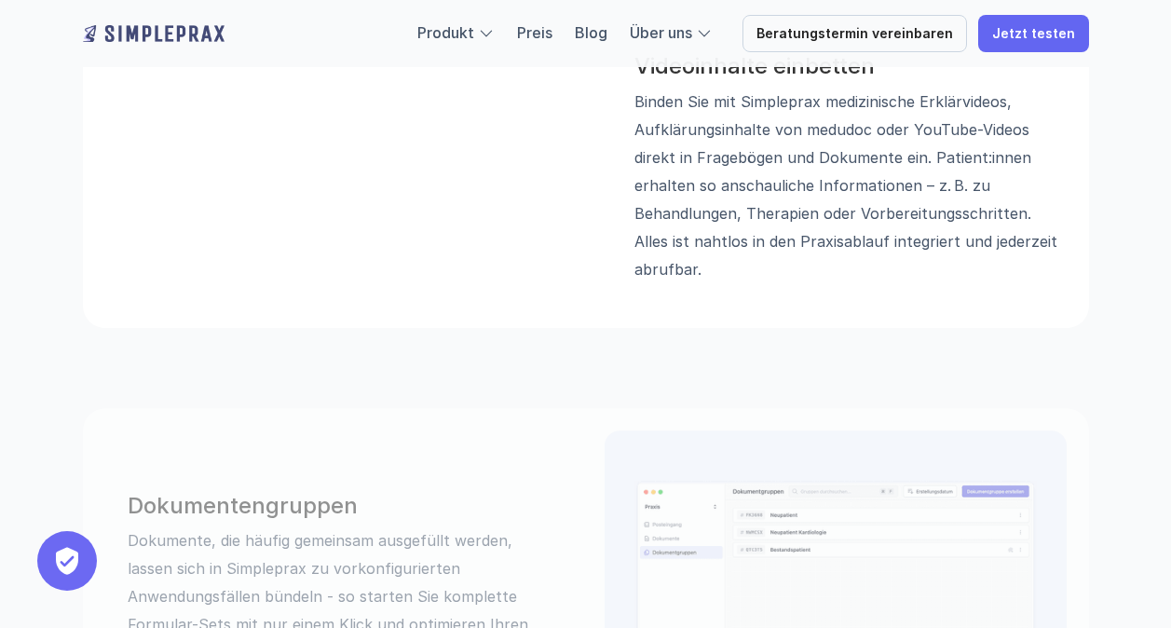
scroll to position [1759, 0]
